Goal: Transaction & Acquisition: Purchase product/service

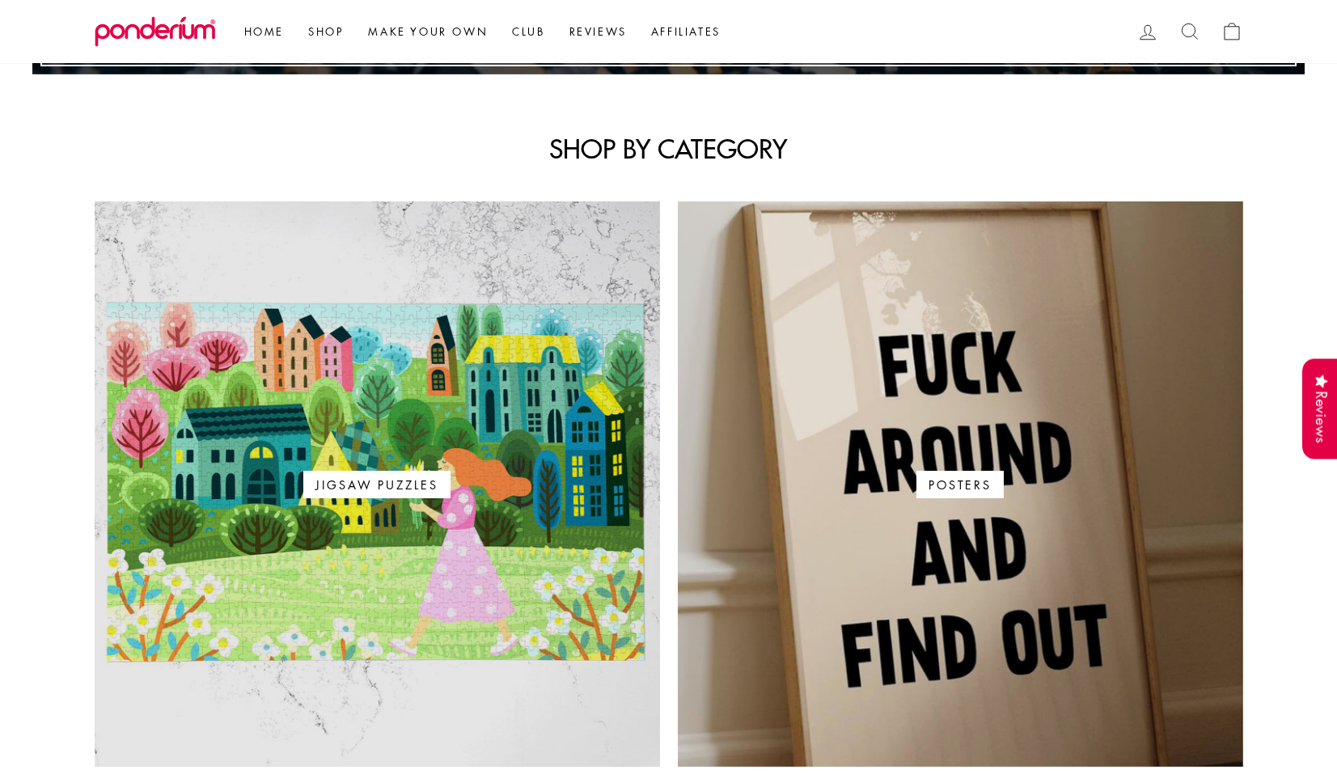
scroll to position [795, 0]
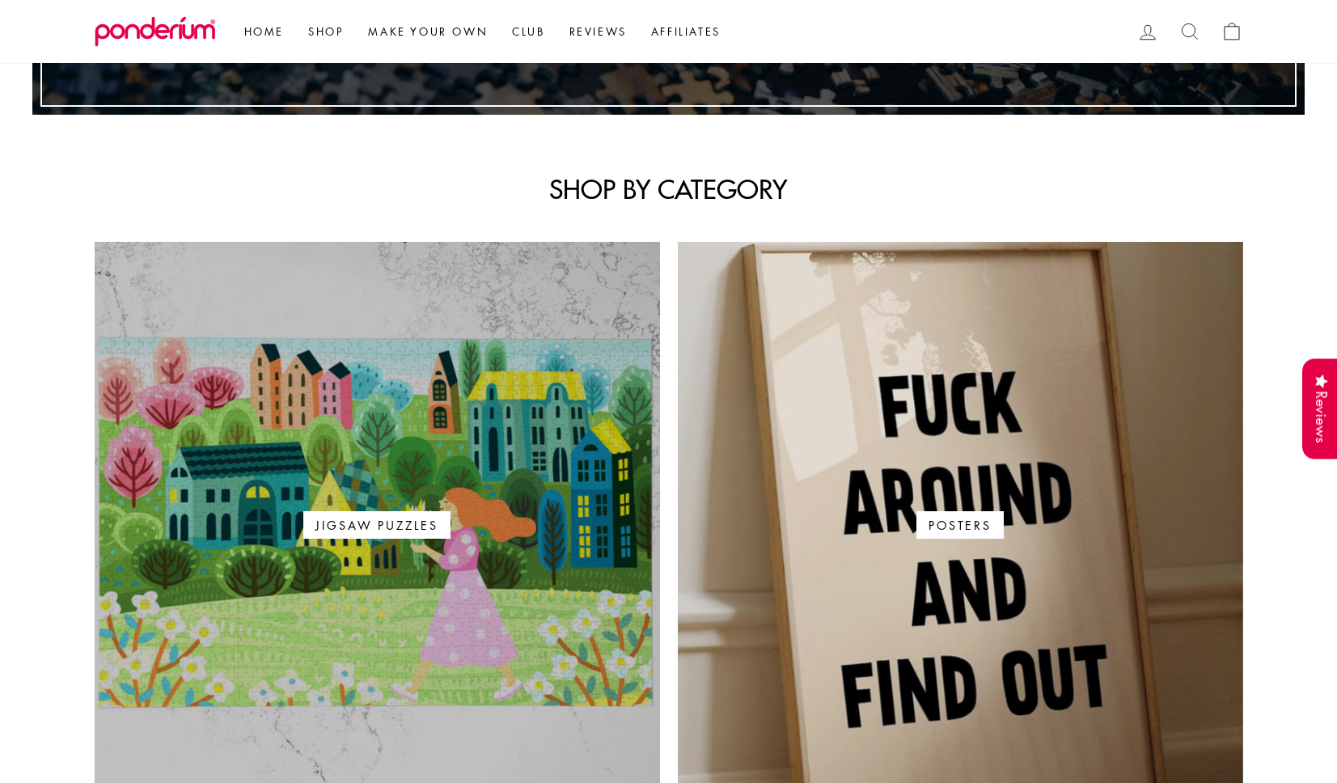
click at [438, 524] on span "Jigsaw Puzzles" at bounding box center [376, 524] width 146 height 27
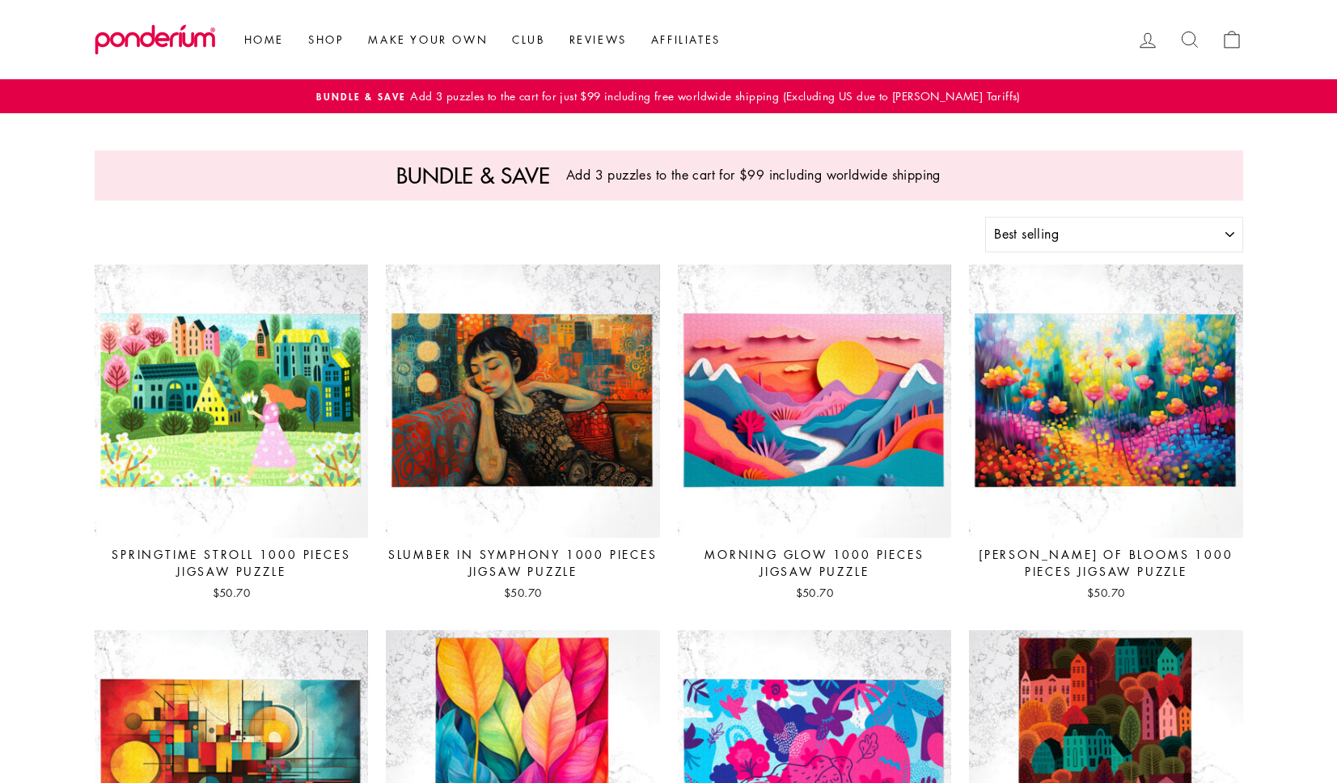
select select "best-selling"
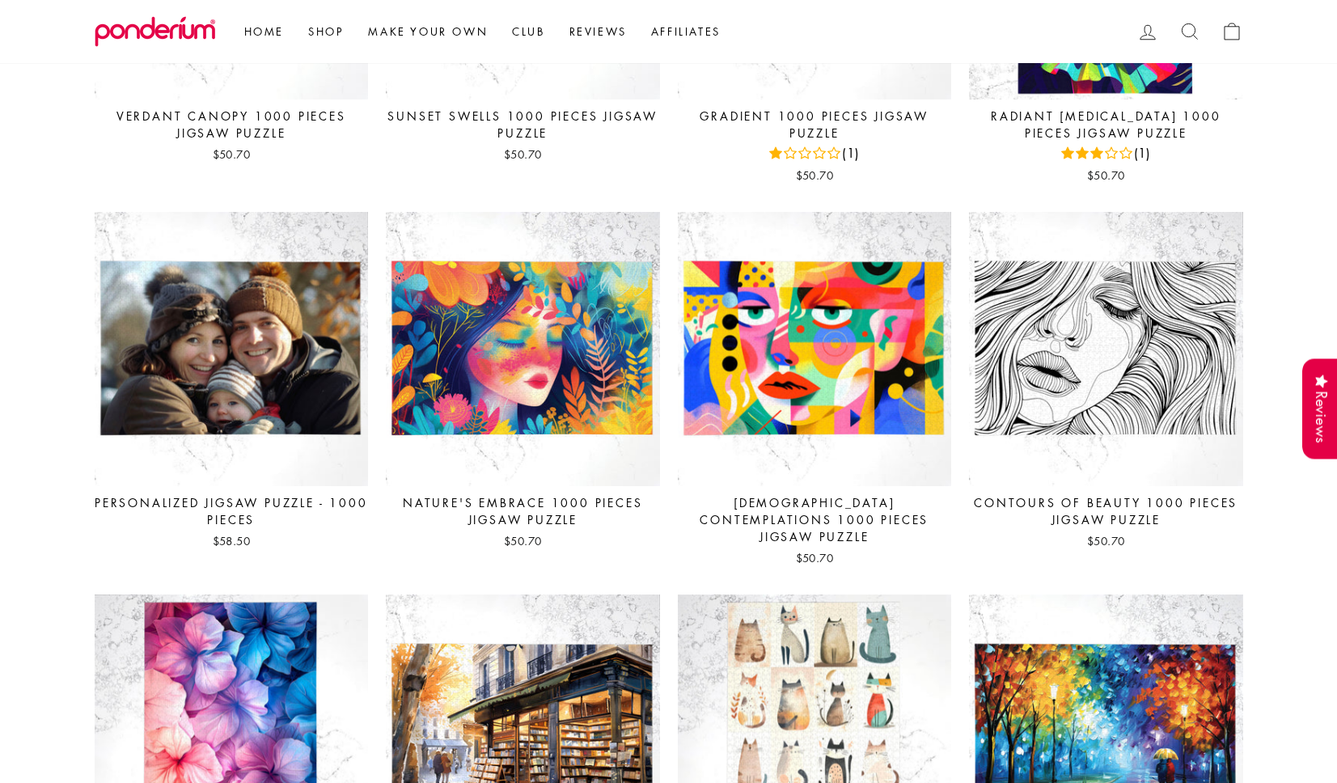
scroll to position [1540, 0]
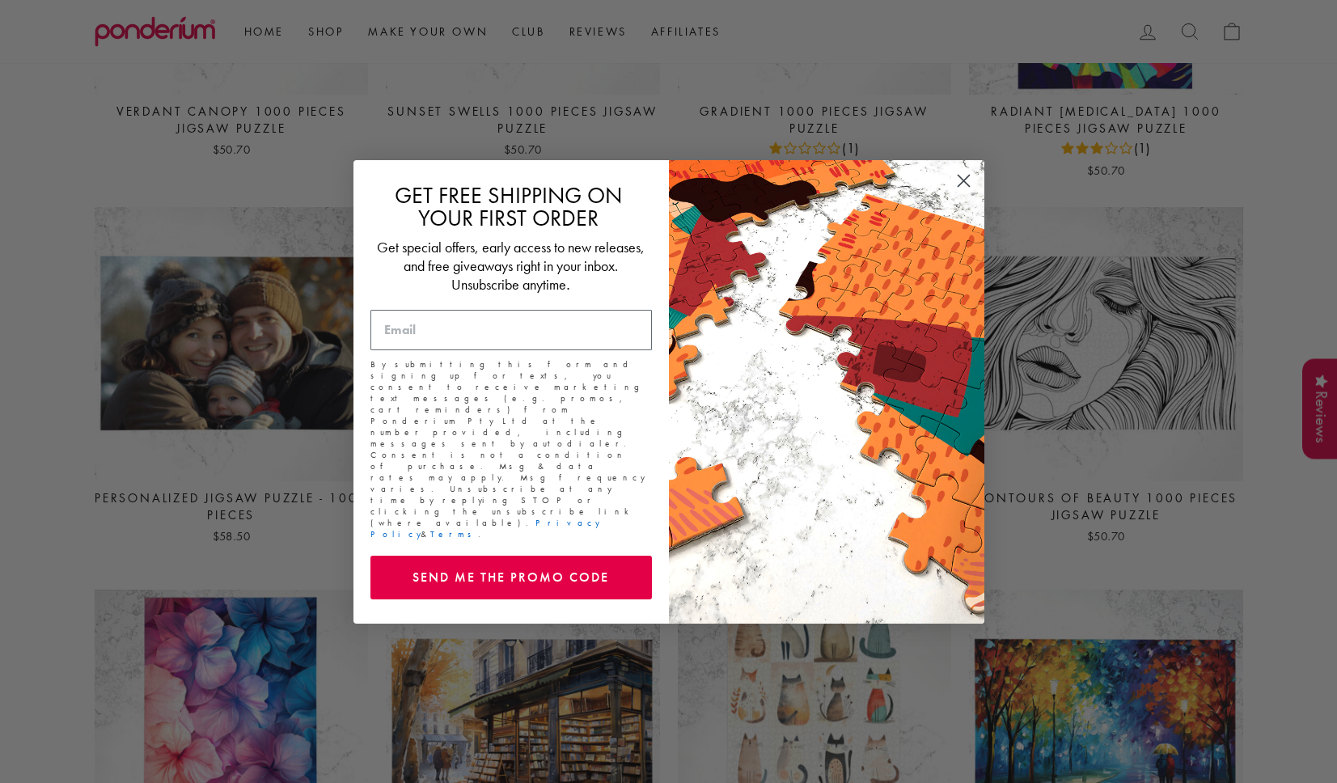
click at [967, 193] on circle "Close dialog" at bounding box center [962, 180] width 27 height 27
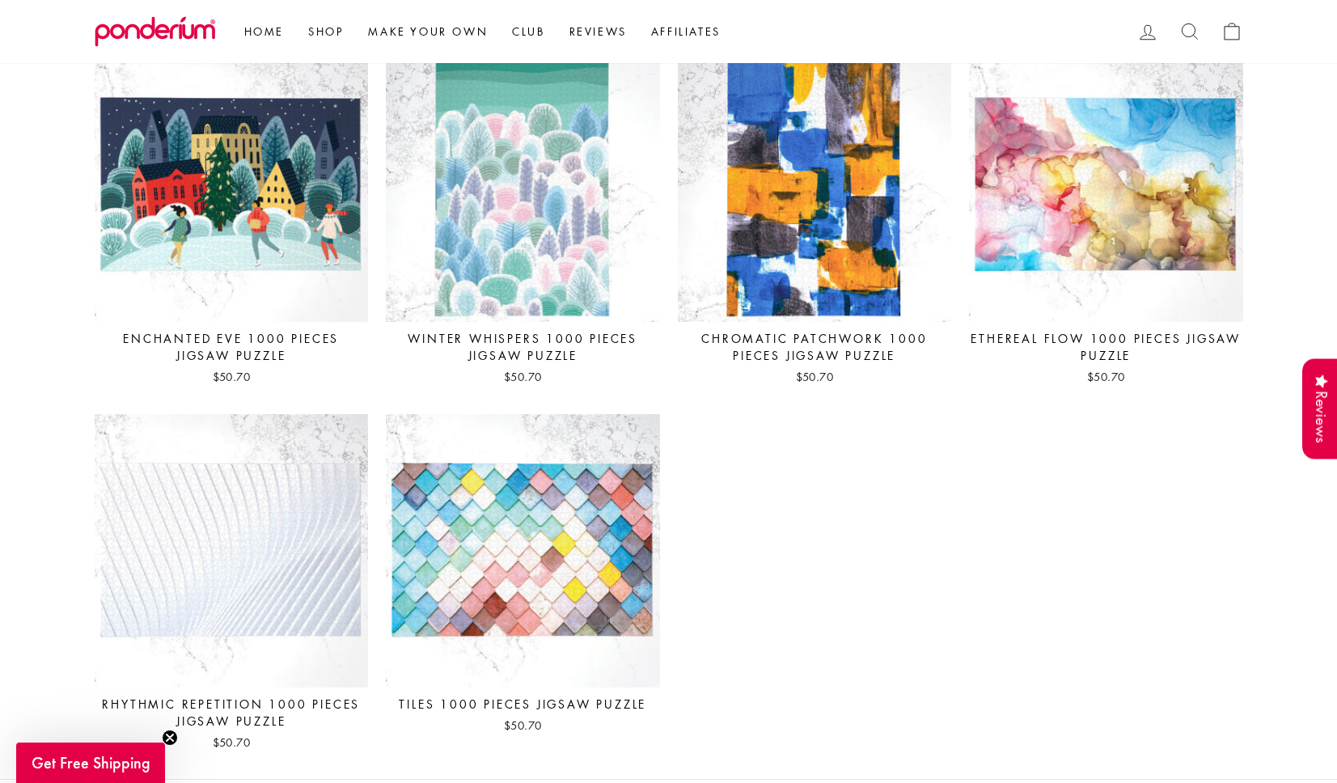
scroll to position [6955, 0]
